Goal: Communication & Community: Answer question/provide support

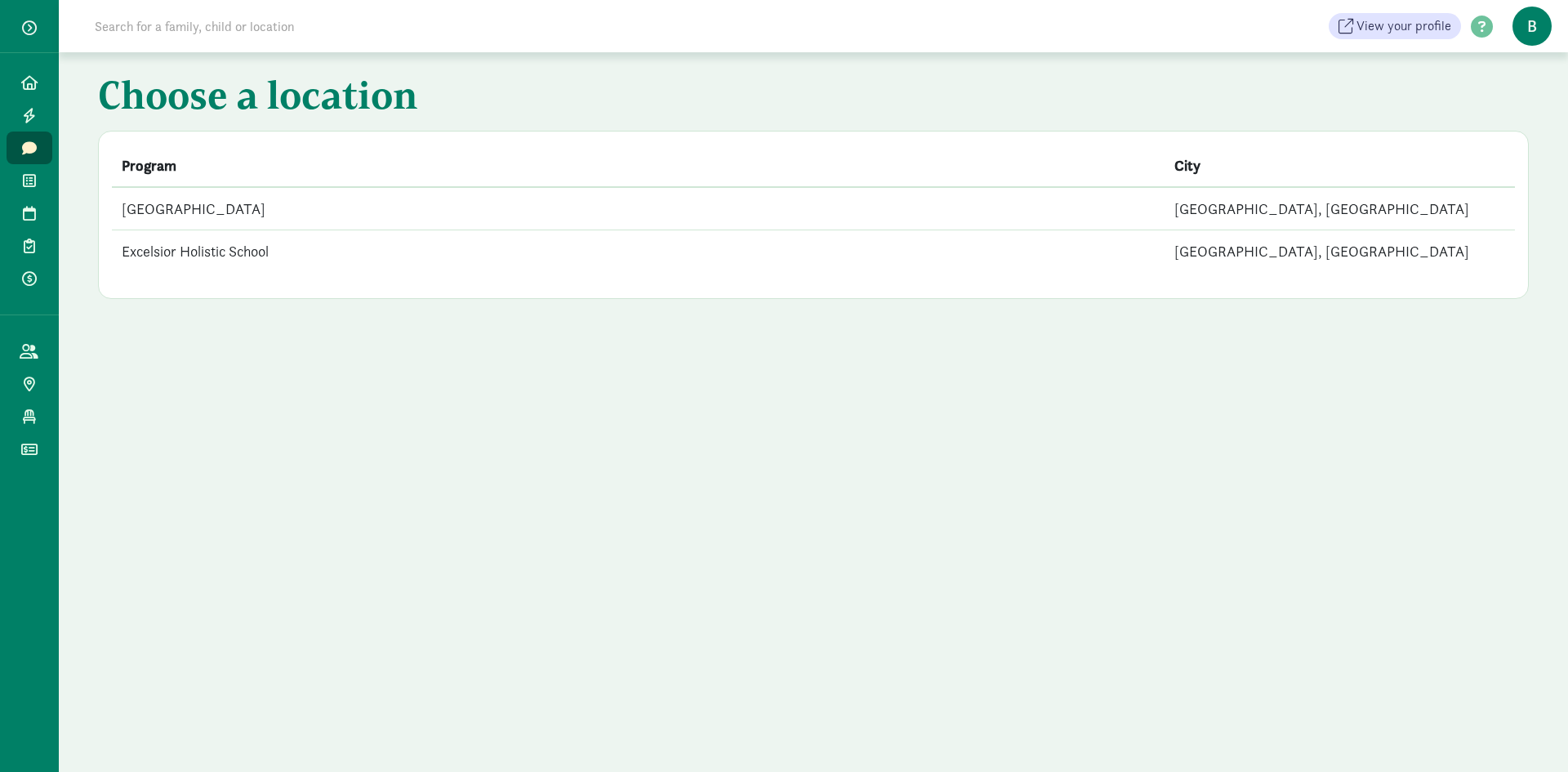
click at [273, 200] on td "[GEOGRAPHIC_DATA]" at bounding box center [638, 208] width 1053 height 44
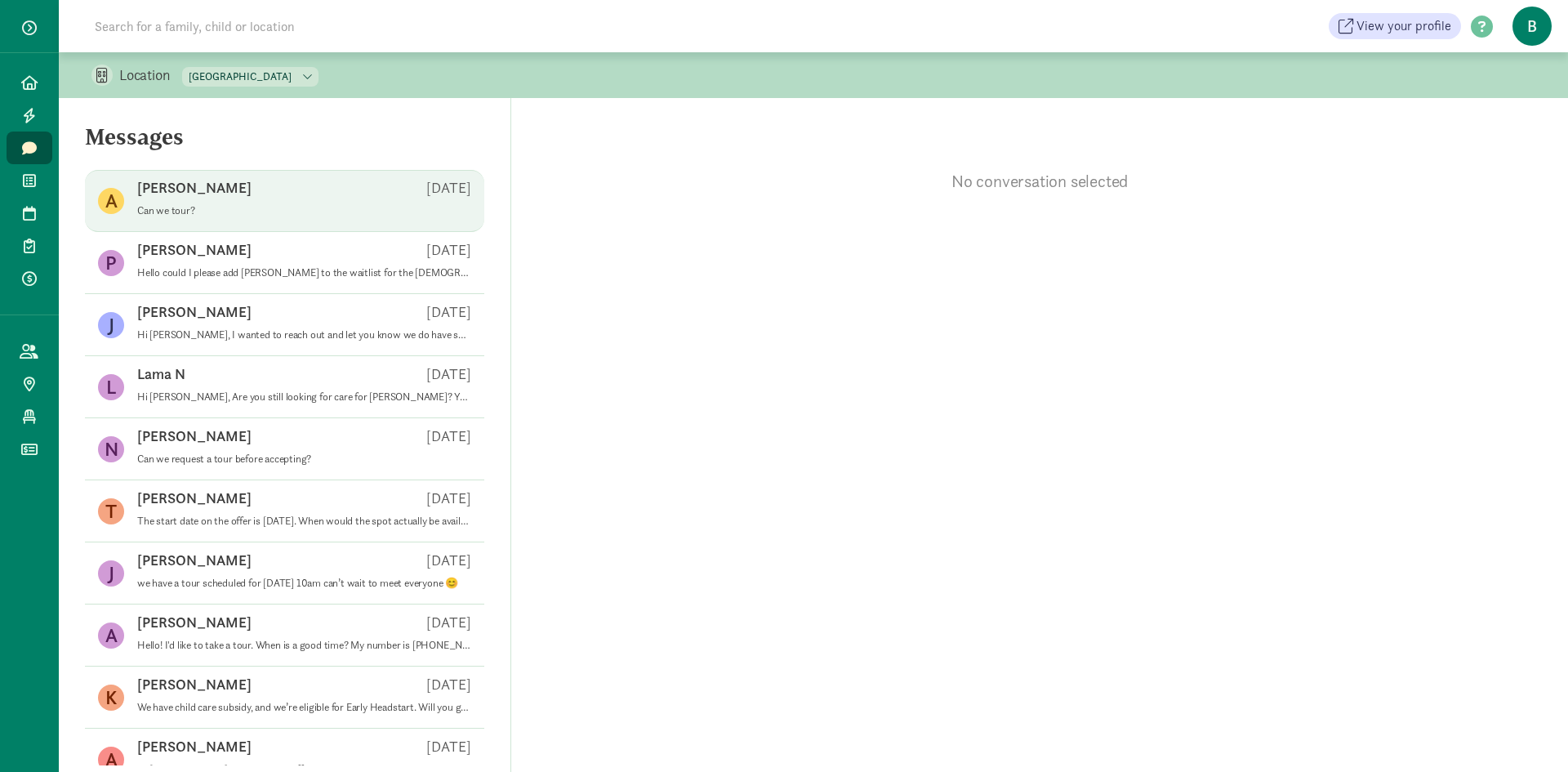
click at [165, 189] on p "[PERSON_NAME]" at bounding box center [194, 188] width 114 height 20
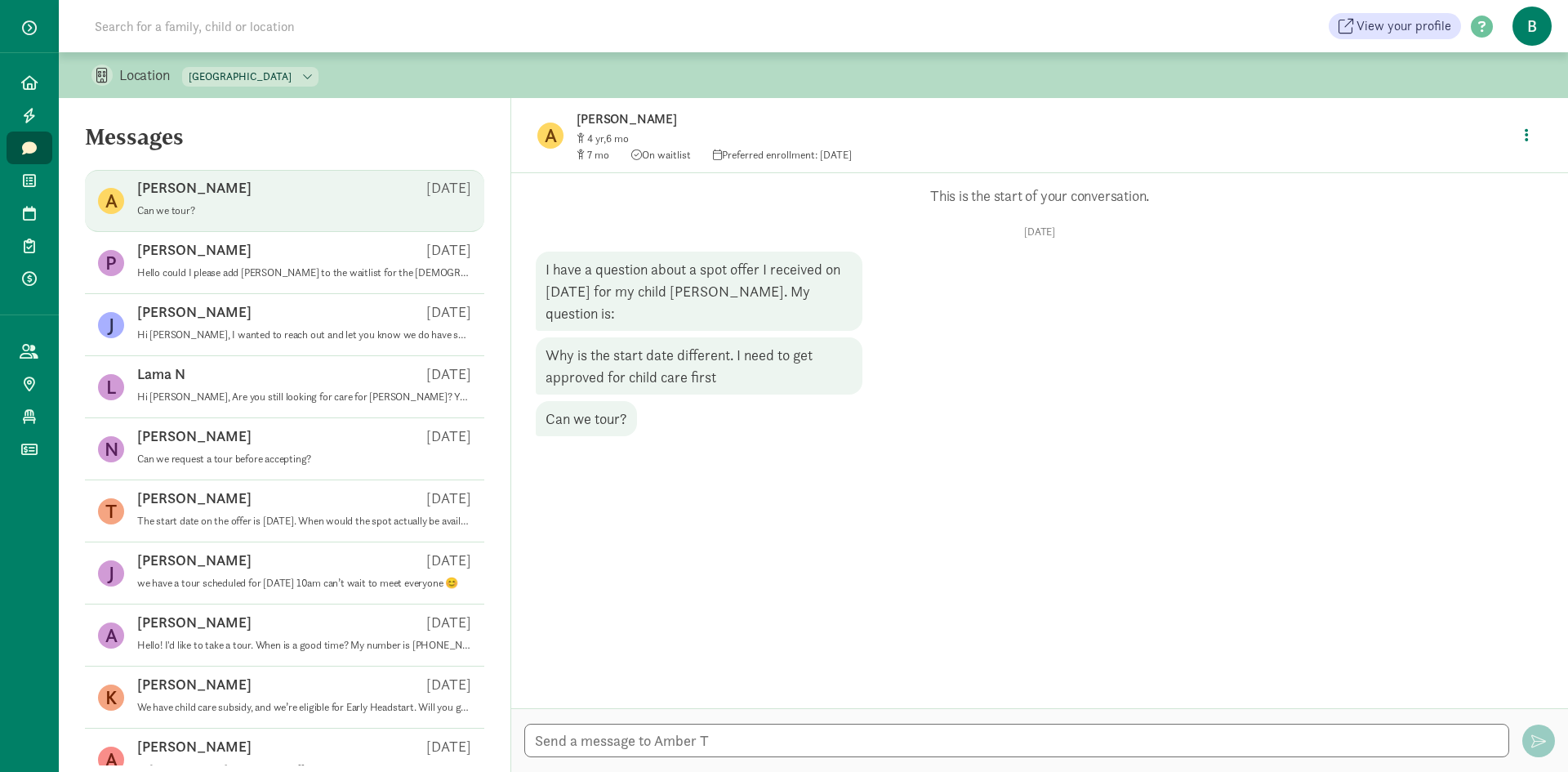
click at [554, 140] on figure "A" at bounding box center [550, 135] width 27 height 27
click at [610, 117] on p "[PERSON_NAME]" at bounding box center [834, 119] width 514 height 23
click at [1525, 129] on icon "button" at bounding box center [1527, 135] width 4 height 15
click at [1480, 171] on link "View family page" at bounding box center [1492, 173] width 117 height 20
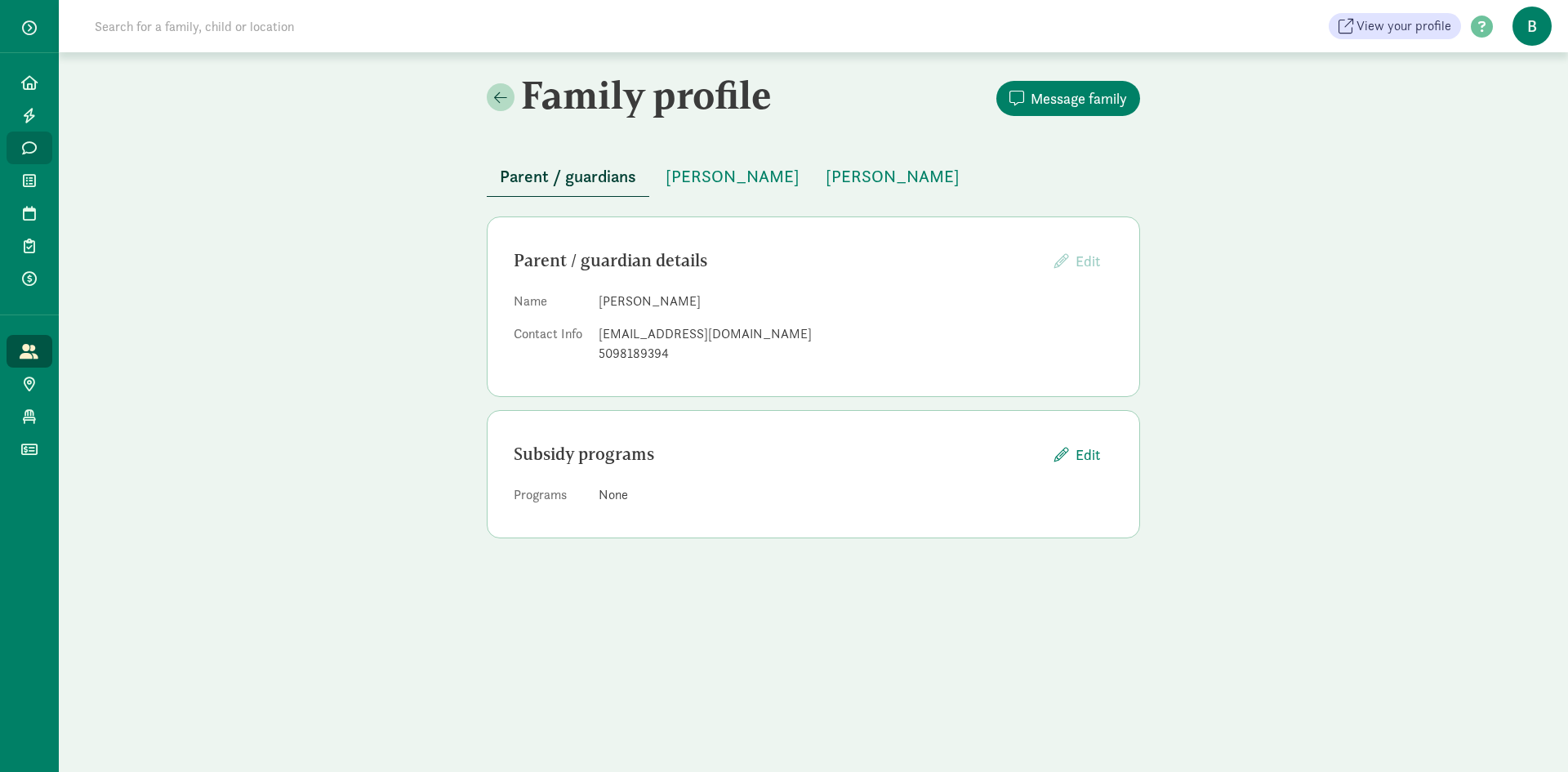
click at [9, 141] on link "Messages" at bounding box center [29, 147] width 45 height 33
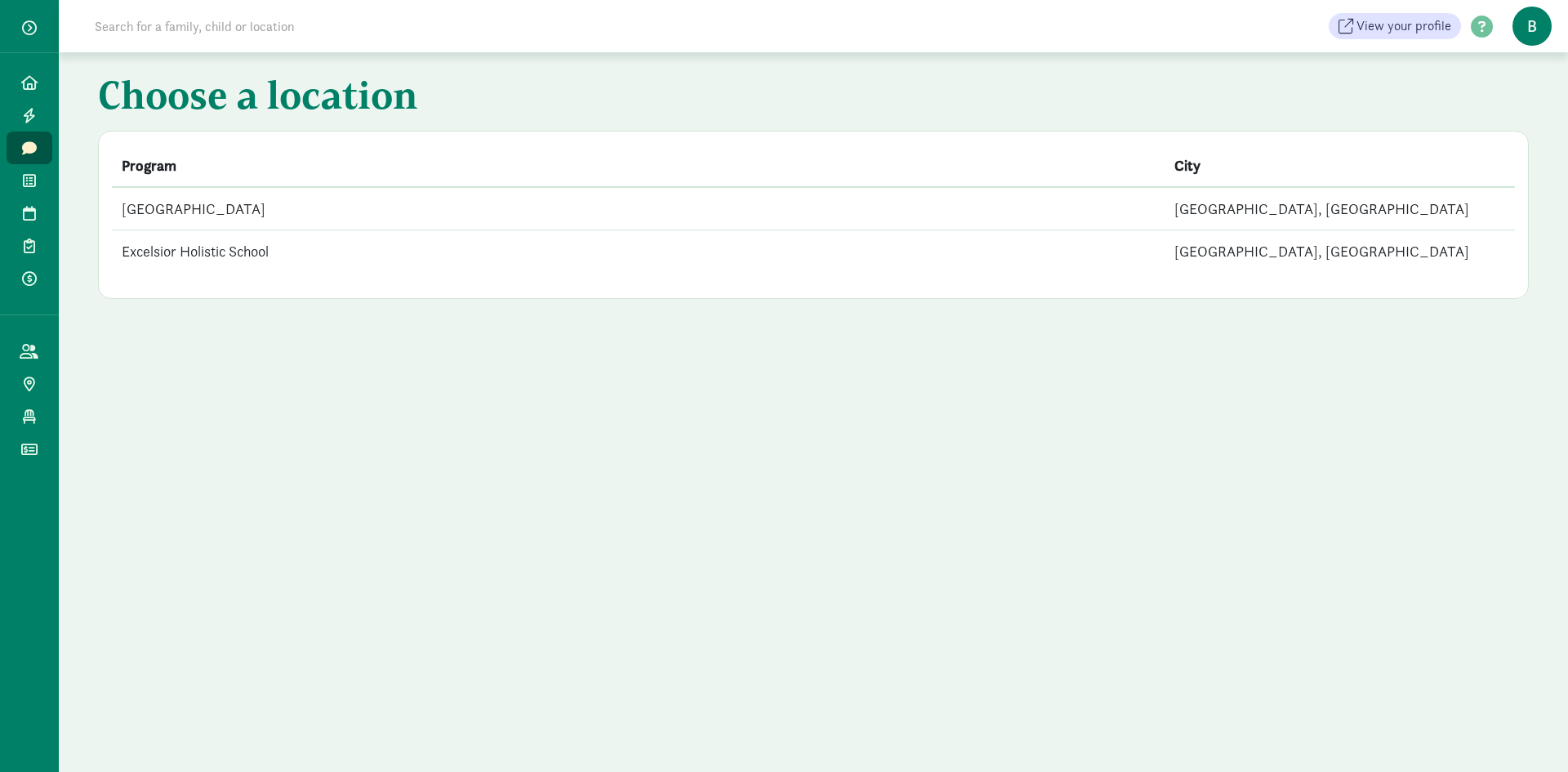
click at [419, 200] on td "[GEOGRAPHIC_DATA]" at bounding box center [638, 208] width 1053 height 44
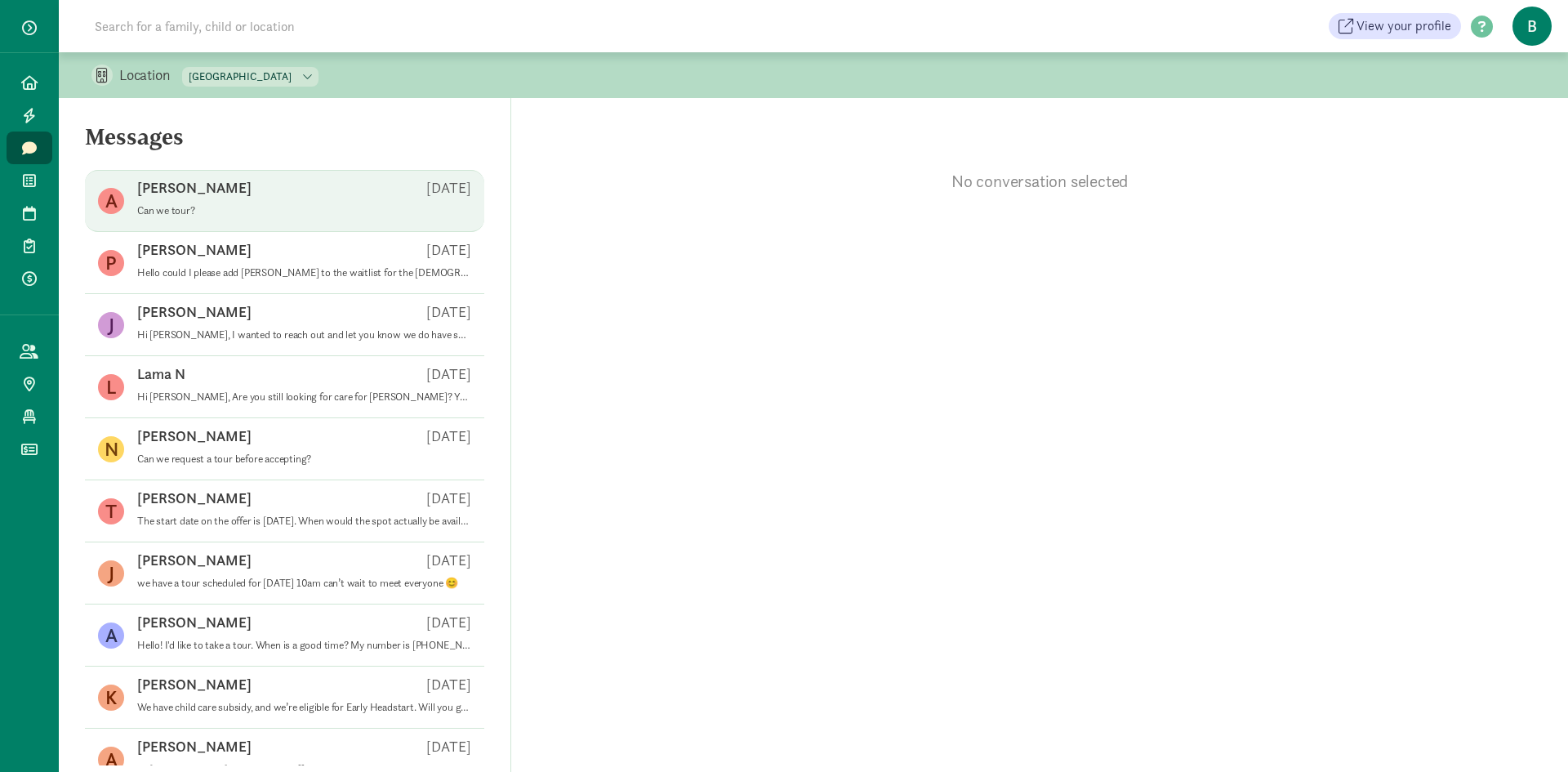
click at [294, 206] on p "Can we tour?" at bounding box center [304, 210] width 334 height 13
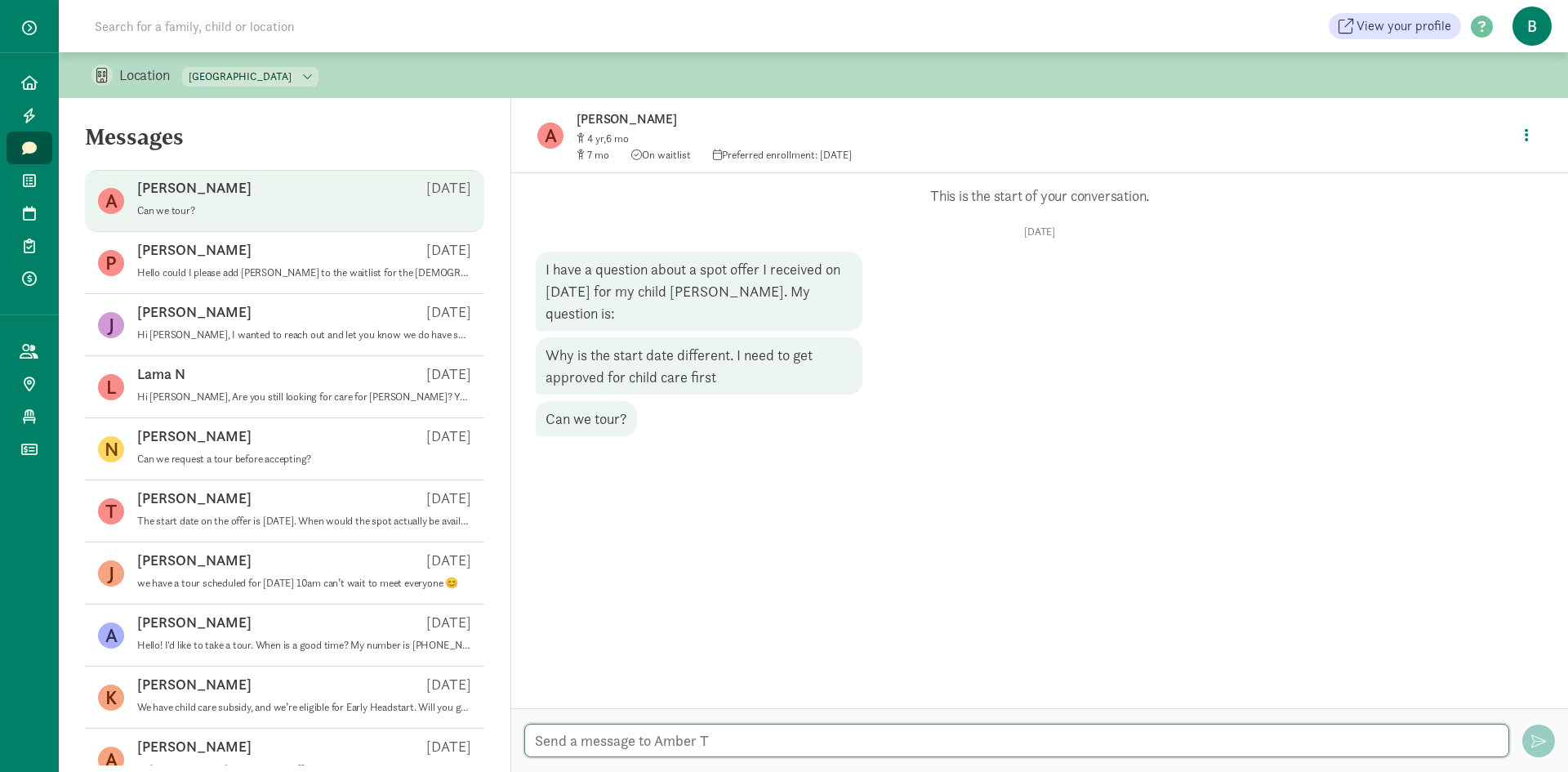
click at [749, 750] on textarea at bounding box center [1017, 739] width 985 height 33
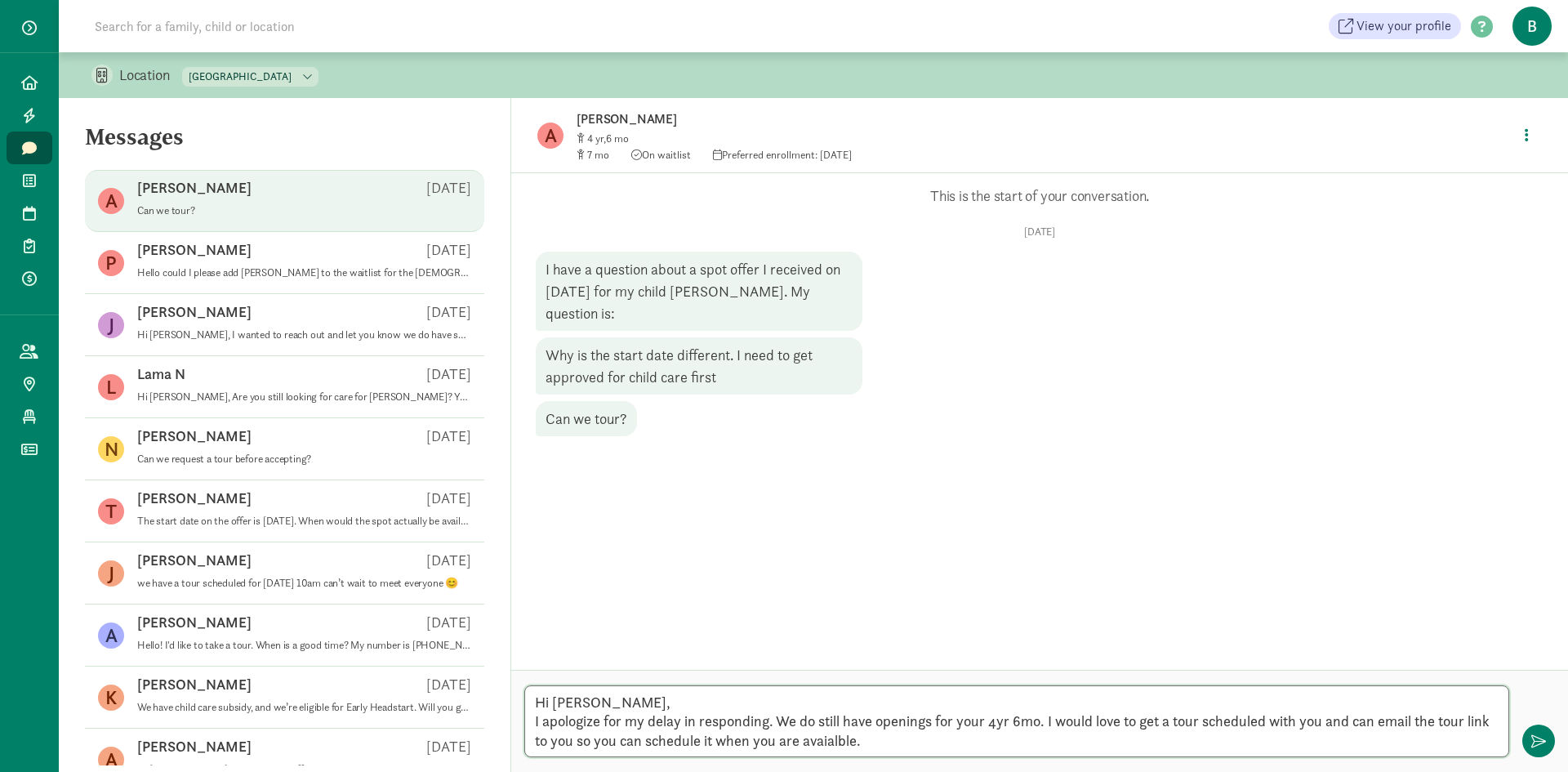
click at [844, 740] on textarea "Hi [PERSON_NAME], I apologize for my delay in responding. We do still have open…" at bounding box center [1017, 721] width 985 height 72
click at [894, 743] on textarea "Hi [PERSON_NAME], I apologize for my delay in responding. We do still have open…" at bounding box center [1017, 721] width 985 height 72
click at [1038, 721] on textarea "Hi [PERSON_NAME], I apologize for my delay in responding. We do still have open…" at bounding box center [1017, 721] width 985 height 72
click at [1108, 742] on textarea "Hi [PERSON_NAME], I apologize for my delay in responding. We do still have open…" at bounding box center [1017, 721] width 985 height 72
type textarea "Hi [PERSON_NAME], I apologize for my delay in responding. We do still have open…"
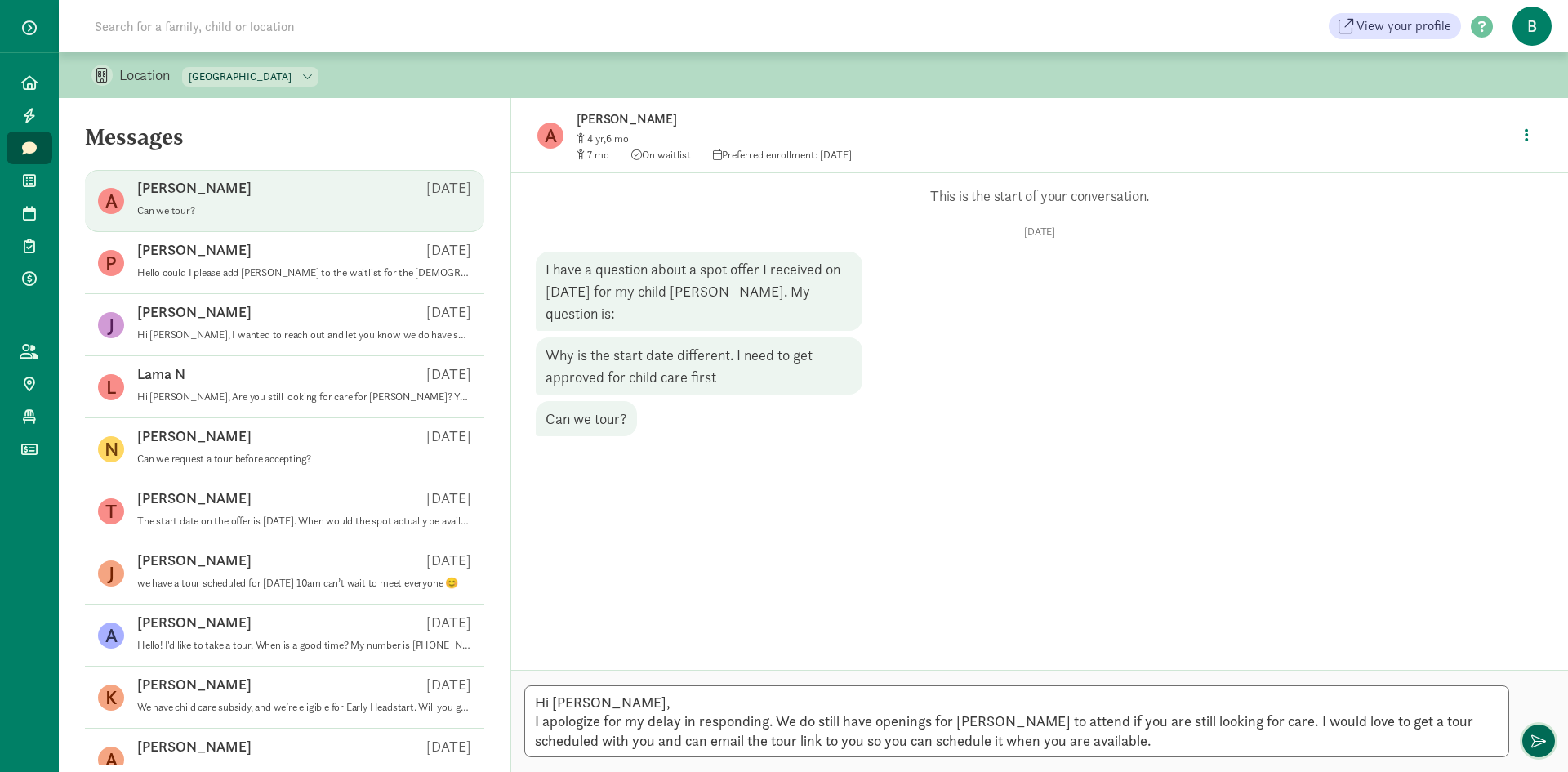
click at [1544, 740] on span "button" at bounding box center [1538, 740] width 15 height 15
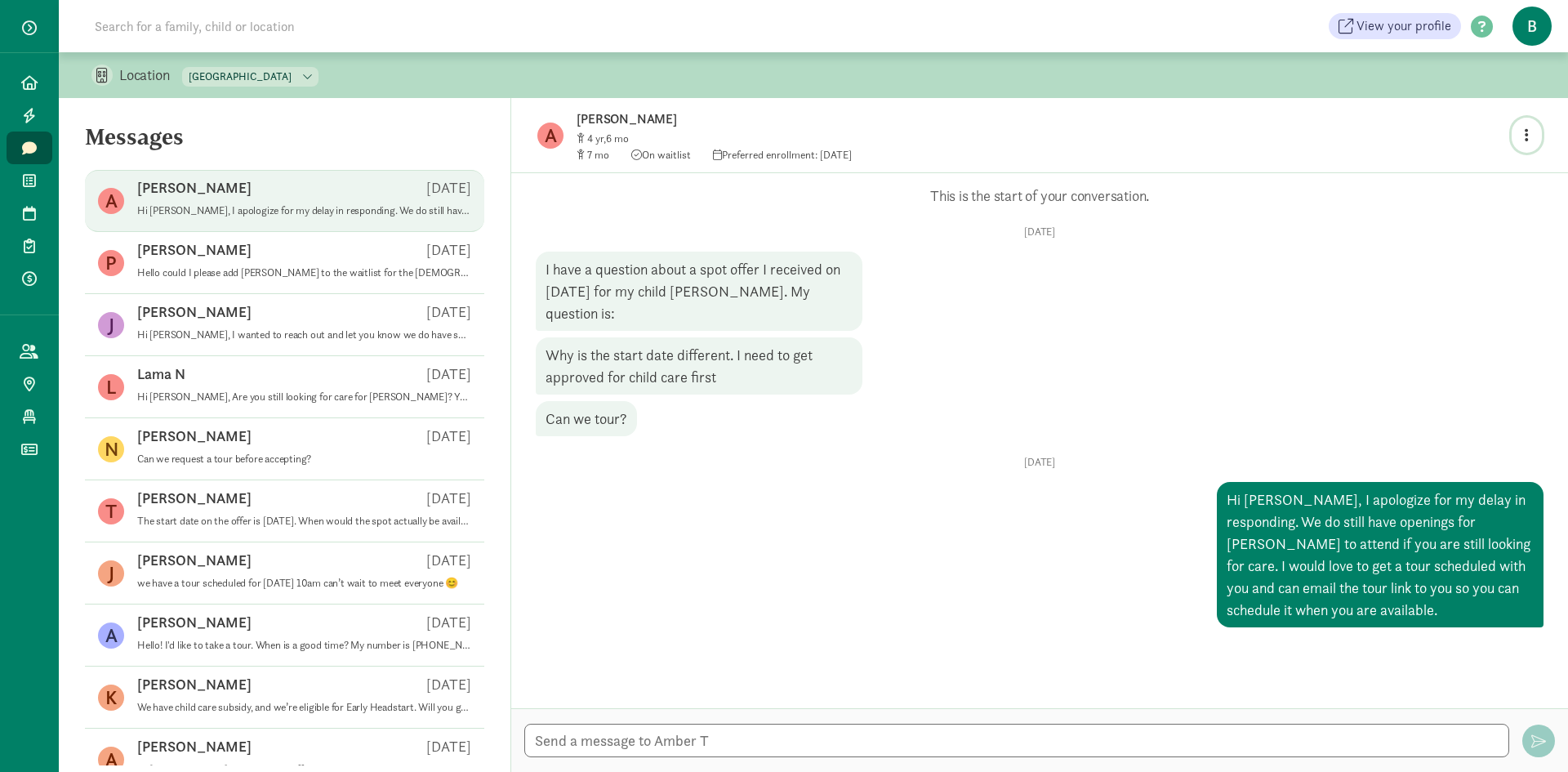
click at [1529, 126] on button "button" at bounding box center [1526, 135] width 30 height 35
click at [1489, 169] on link "View family page" at bounding box center [1492, 173] width 117 height 20
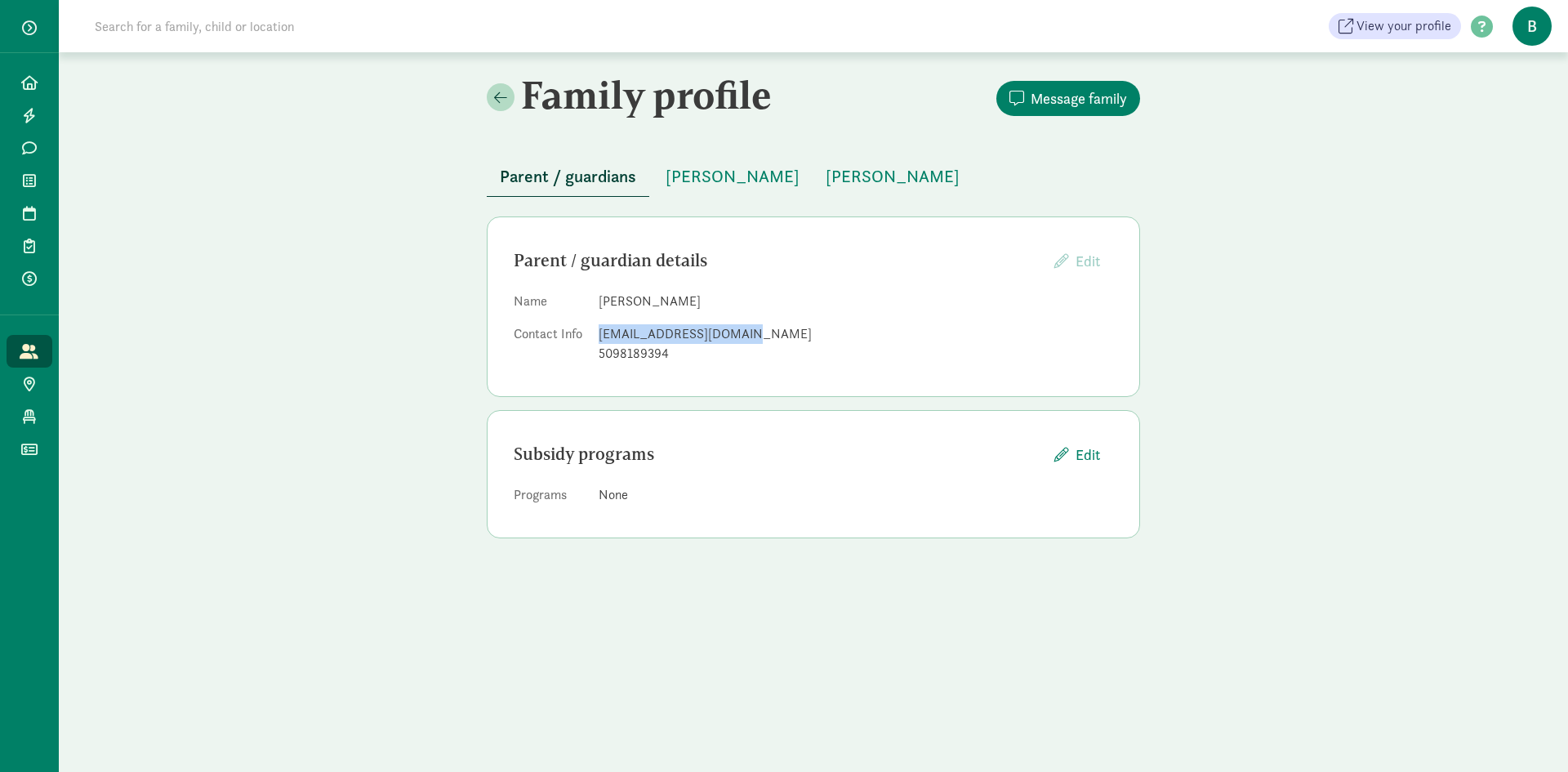
drag, startPoint x: 751, startPoint y: 332, endPoint x: 597, endPoint y: 334, distance: 154.0
click at [597, 334] on dl "Name Amber Tooley Contact Info amberosa2023@gmail.com 5098189394" at bounding box center [814, 331] width 600 height 79
copy div "amberosa2023@gmail.com"
